Goal: Task Accomplishment & Management: Complete application form

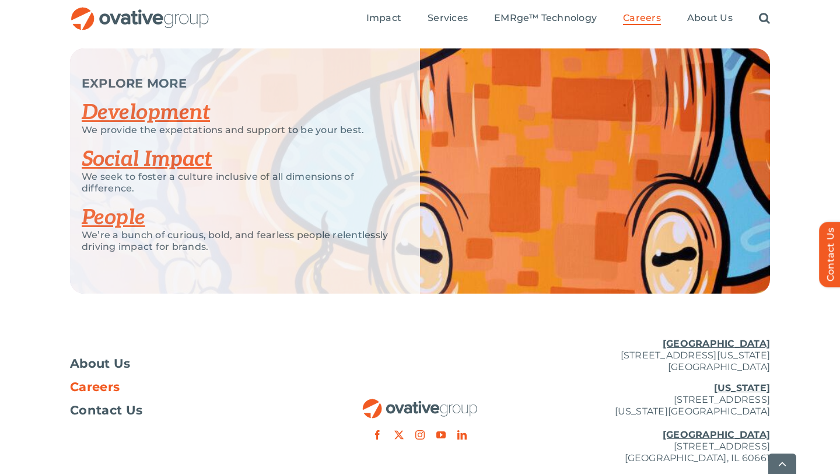
scroll to position [2328, 0]
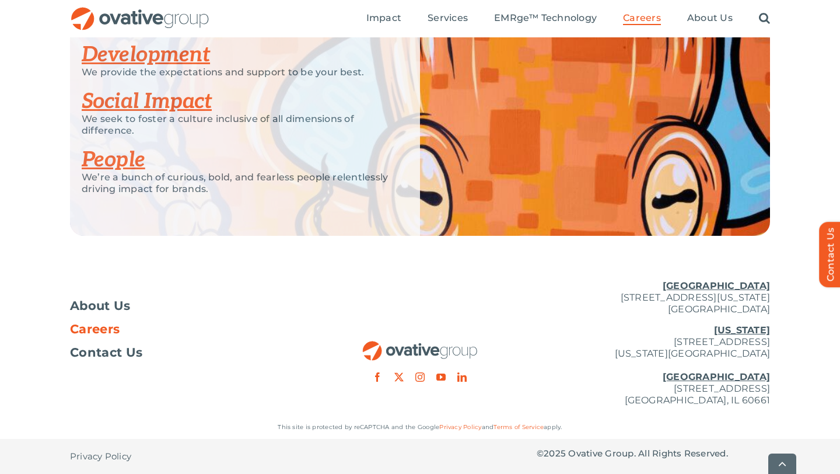
click at [726, 287] on u "[GEOGRAPHIC_DATA]" at bounding box center [716, 285] width 107 height 11
click at [85, 334] on span "Careers" at bounding box center [95, 329] width 50 height 12
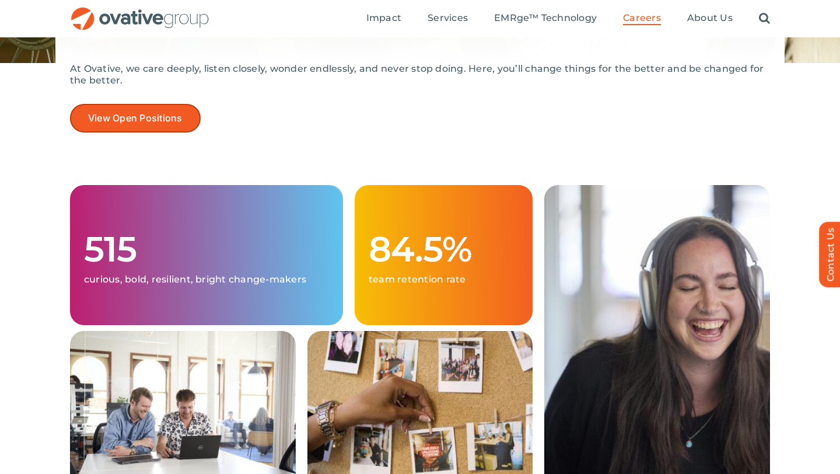
scroll to position [153, 0]
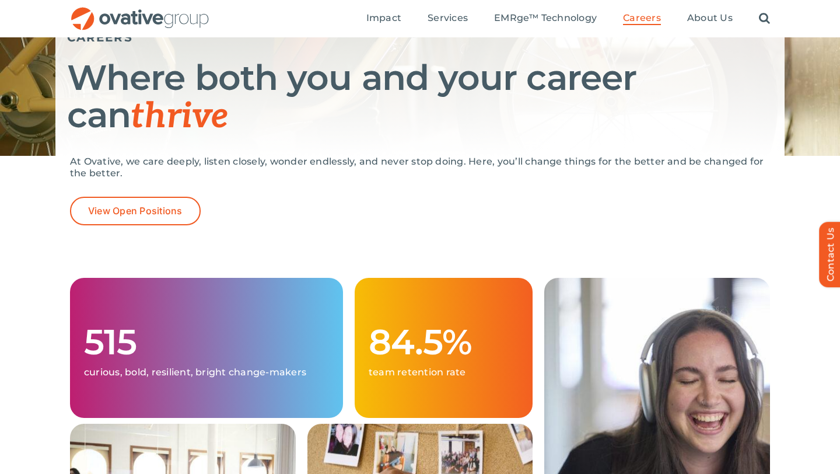
click at [144, 227] on div "At Ovative, we care deeply, listen closely, wonder endlessly, and never stop do…" at bounding box center [420, 208] width 700 height 104
click at [144, 211] on span "View Open Positions" at bounding box center [135, 210] width 95 height 11
